Goal: Complete application form

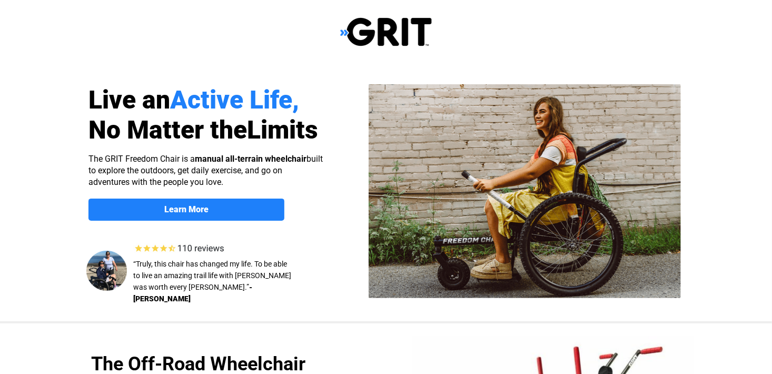
select select "US"
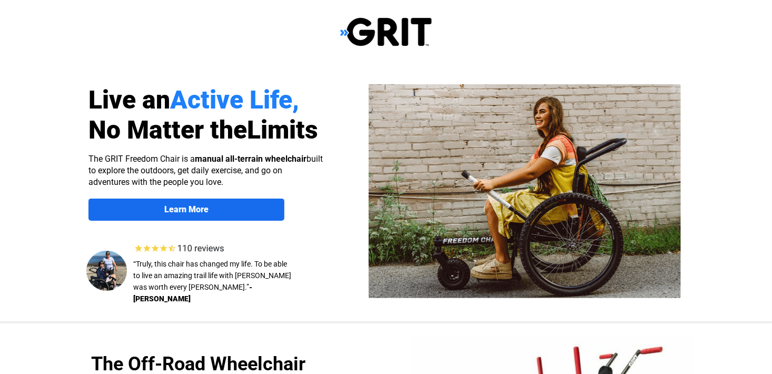
click at [188, 211] on strong "Learn More" at bounding box center [186, 209] width 44 height 10
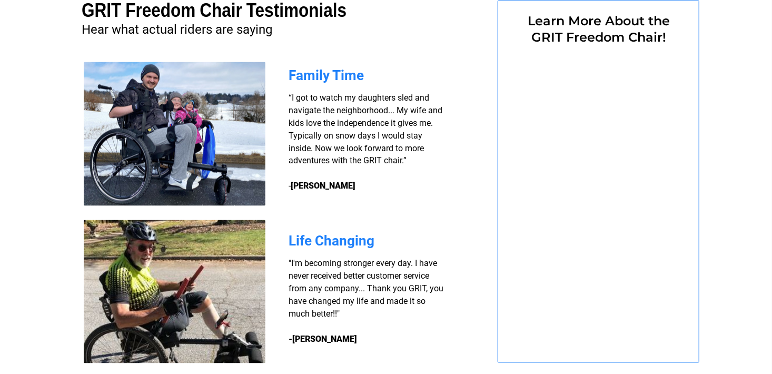
select select "US"
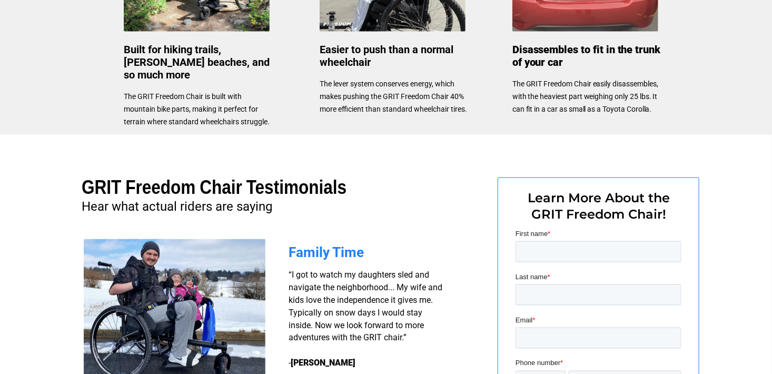
scroll to position [632, 0]
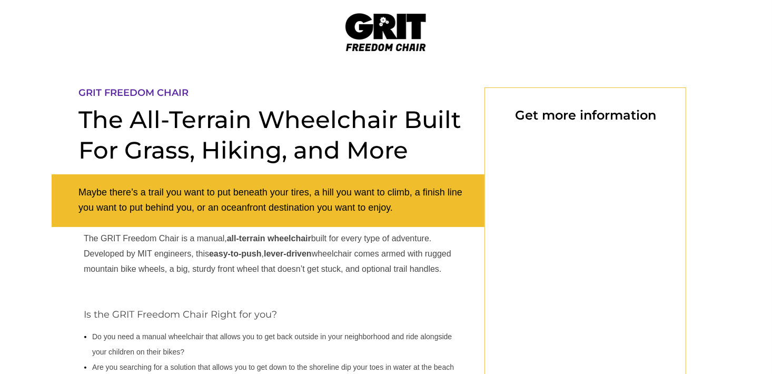
select select "US"
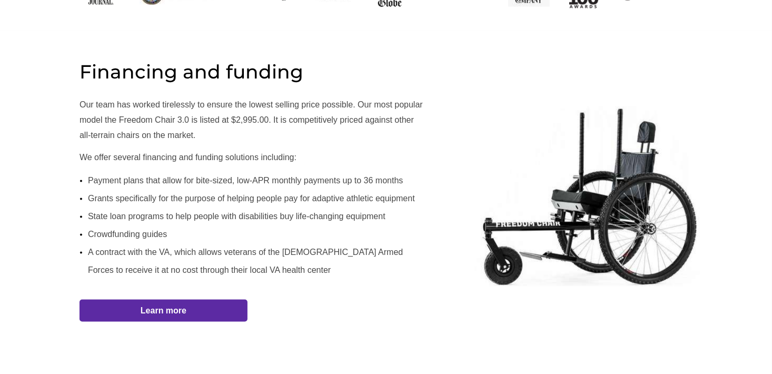
scroll to position [579, 0]
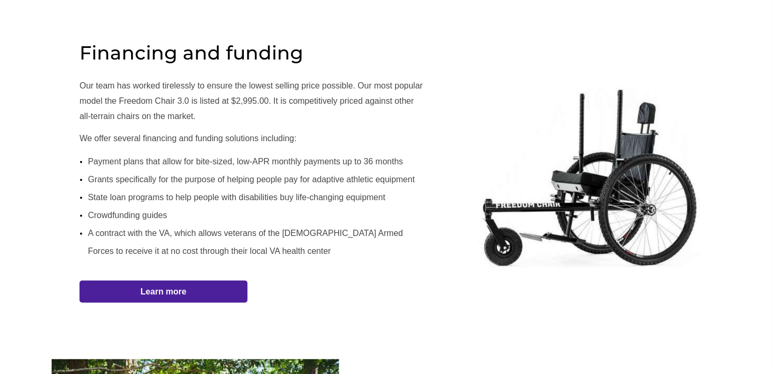
click at [165, 297] on link "Learn more" at bounding box center [163, 292] width 168 height 22
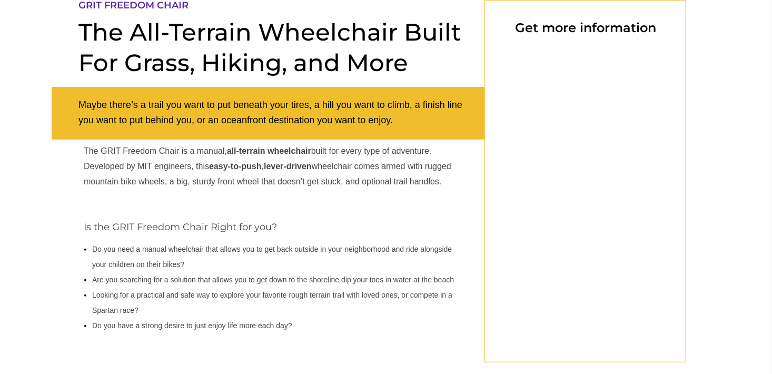
select select "US"
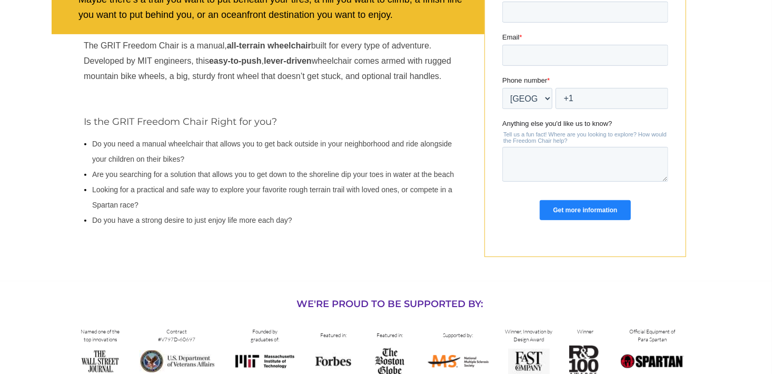
scroll to position [140, 0]
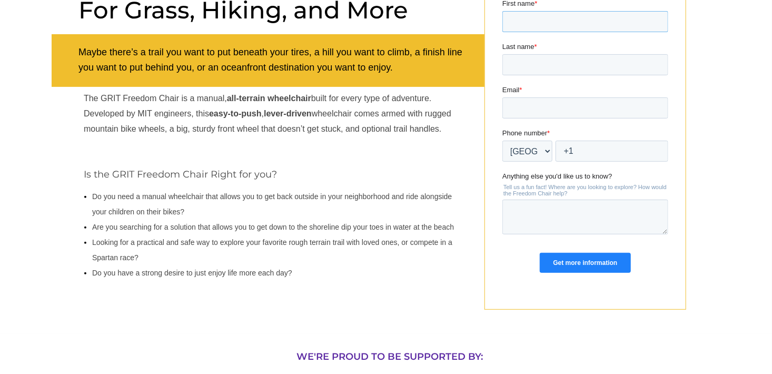
click at [514, 21] on input "First name *" at bounding box center [585, 21] width 166 height 21
type input "[PERSON_NAME]"
click at [520, 64] on input "Last name *" at bounding box center [585, 64] width 166 height 21
type input "[PERSON_NAME]"
click at [514, 114] on input "Email *" at bounding box center [585, 107] width 166 height 21
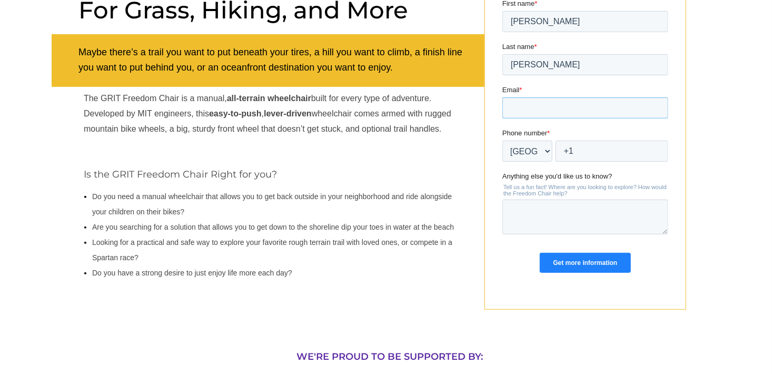
type input "[EMAIL_ADDRESS][PERSON_NAME][DOMAIN_NAME]"
click at [527, 153] on select "* [GEOGRAPHIC_DATA] (‫[GEOGRAPHIC_DATA]‬‎) [GEOGRAPHIC_DATA] ([GEOGRAPHIC_DATA]…" at bounding box center [527, 151] width 50 height 21
click at [581, 150] on input "+1" at bounding box center [611, 151] width 113 height 21
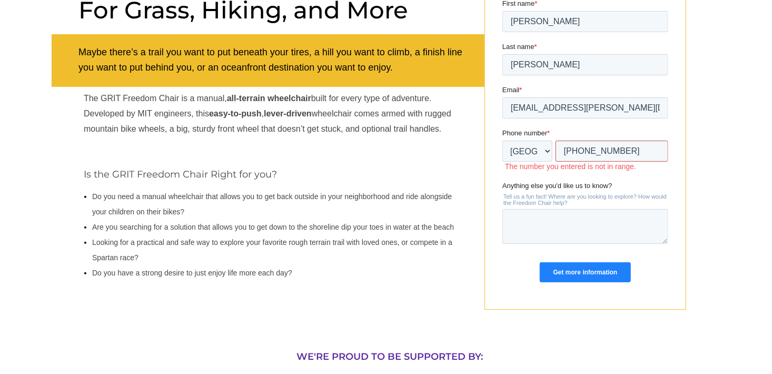
drag, startPoint x: 623, startPoint y: 151, endPoint x: 544, endPoint y: 148, distance: 79.0
click at [544, 148] on div "* [GEOGRAPHIC_DATA] (‫[GEOGRAPHIC_DATA]‬‎) [GEOGRAPHIC_DATA] ([GEOGRAPHIC_DATA]…" at bounding box center [585, 151] width 166 height 21
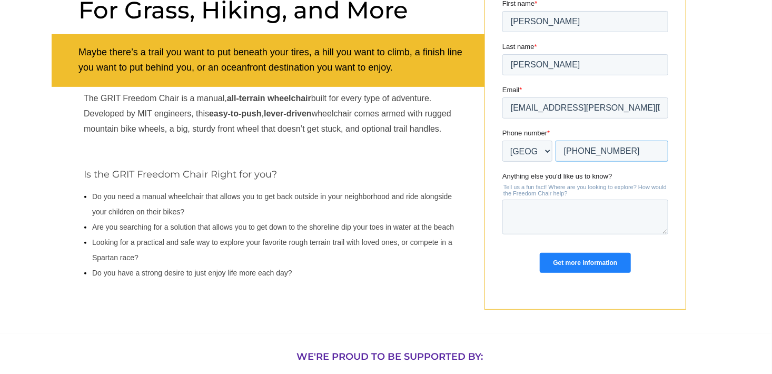
type input "[PHONE_NUMBER]"
click at [526, 214] on textarea "Anything else you'd like us to know?" at bounding box center [585, 217] width 166 height 35
click at [550, 220] on textarea "price available" at bounding box center [585, 217] width 166 height 35
click at [511, 225] on textarea "price available" at bounding box center [585, 217] width 166 height 35
type textarea "price when available"
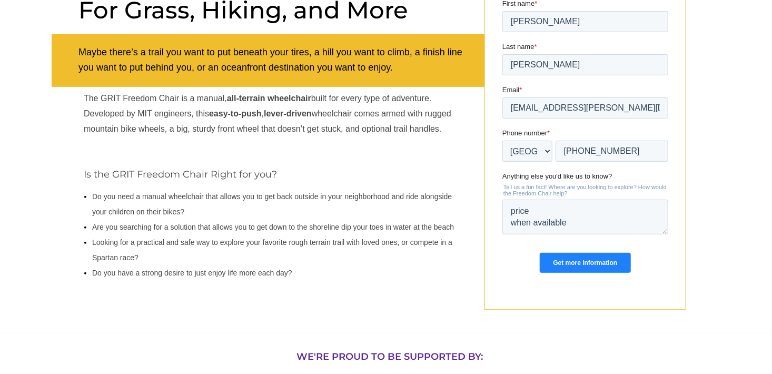
click at [601, 265] on input "Get more information" at bounding box center [584, 263] width 91 height 20
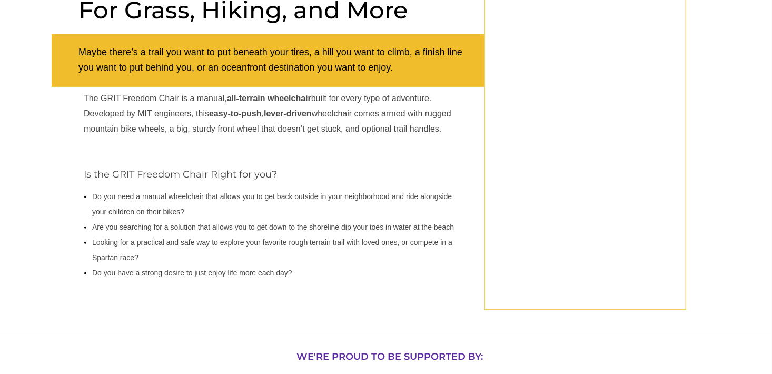
select select "US"
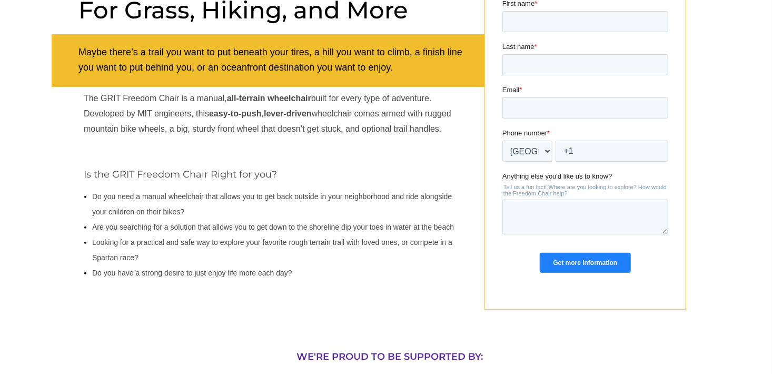
scroll to position [0, 0]
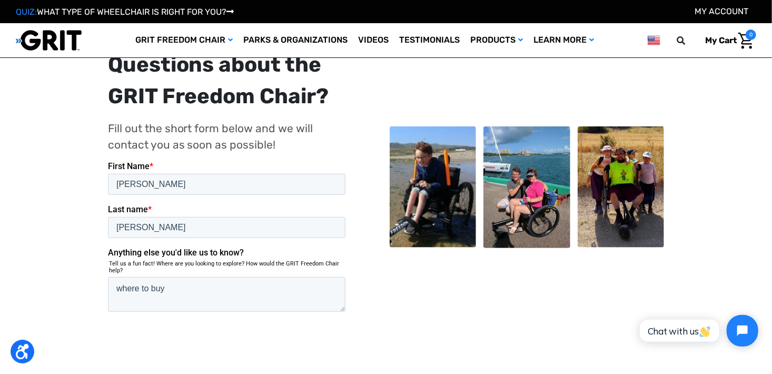
scroll to position [211, 0]
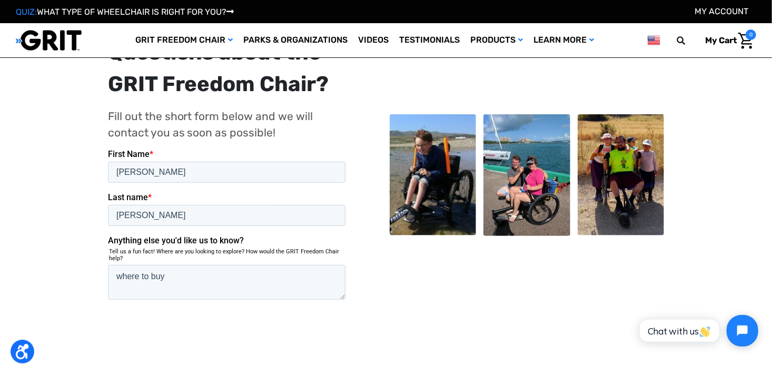
click at [147, 327] on input "Submit" at bounding box center [132, 337] width 51 height 21
